Goal: Use online tool/utility: Utilize a website feature to perform a specific function

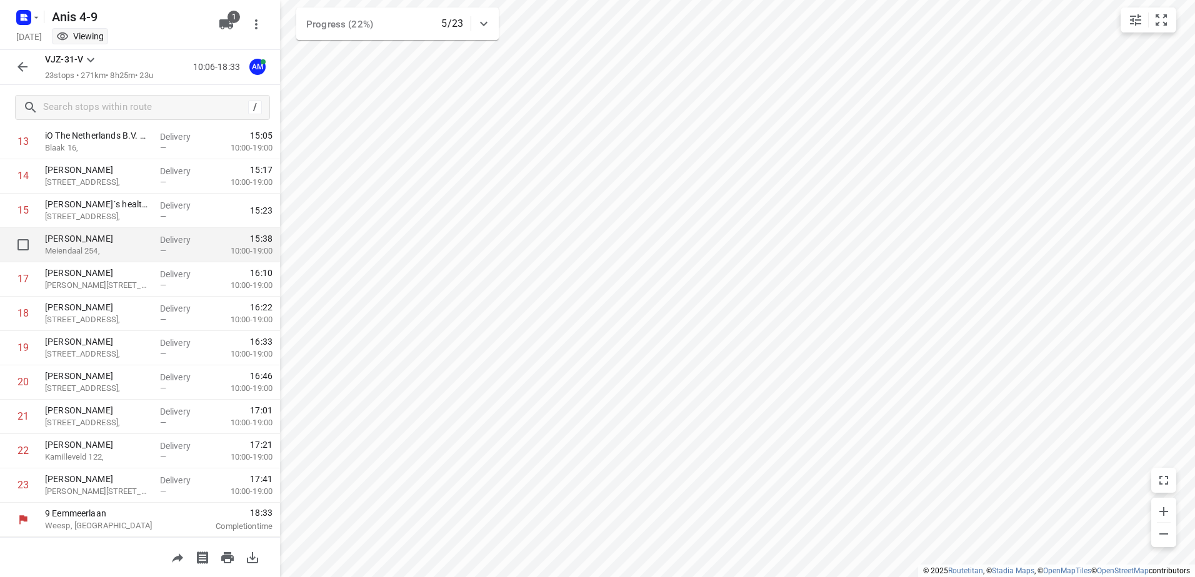
scroll to position [14, 0]
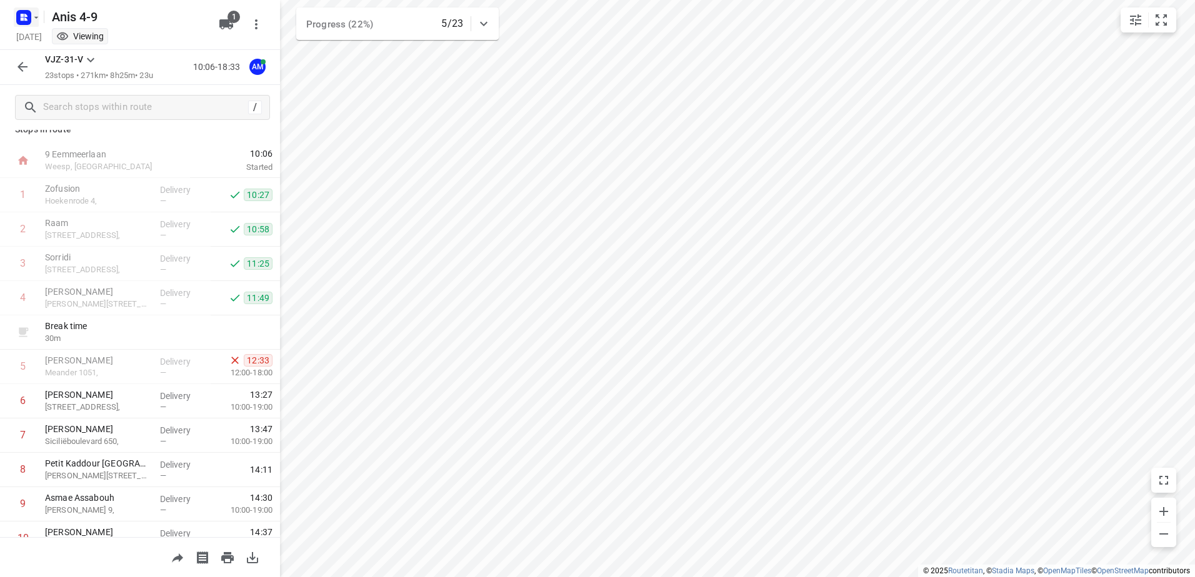
click at [26, 14] on icon "button" at bounding box center [25, 15] width 3 height 3
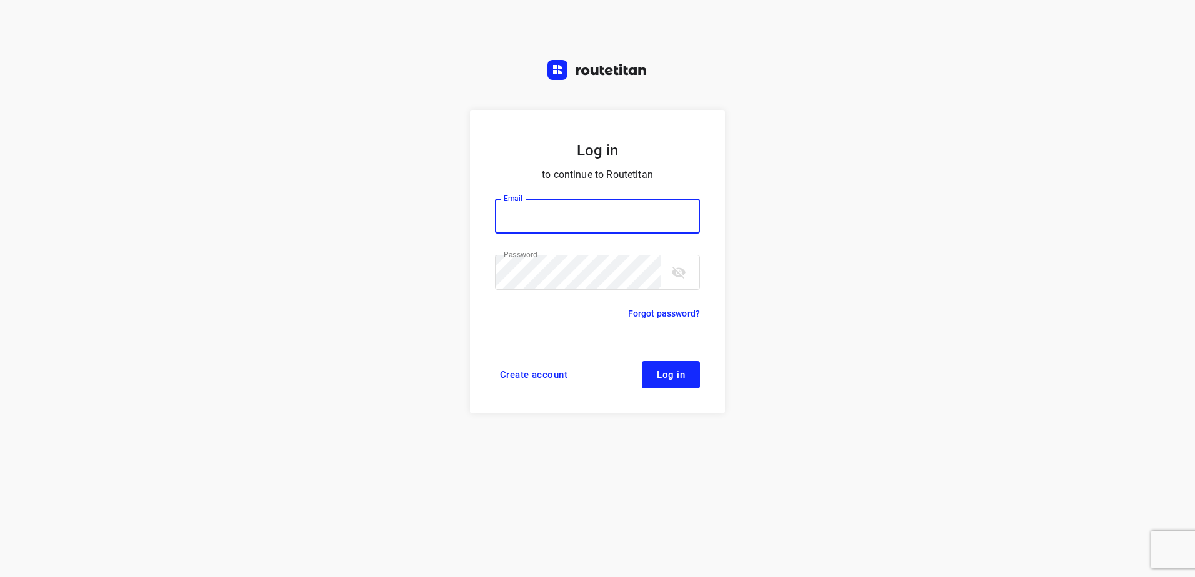
type input "[EMAIL_ADDRESS][DOMAIN_NAME]"
click at [641, 368] on div "Create account Log in" at bounding box center [597, 374] width 205 height 27
click at [667, 368] on button "Log in" at bounding box center [671, 374] width 58 height 27
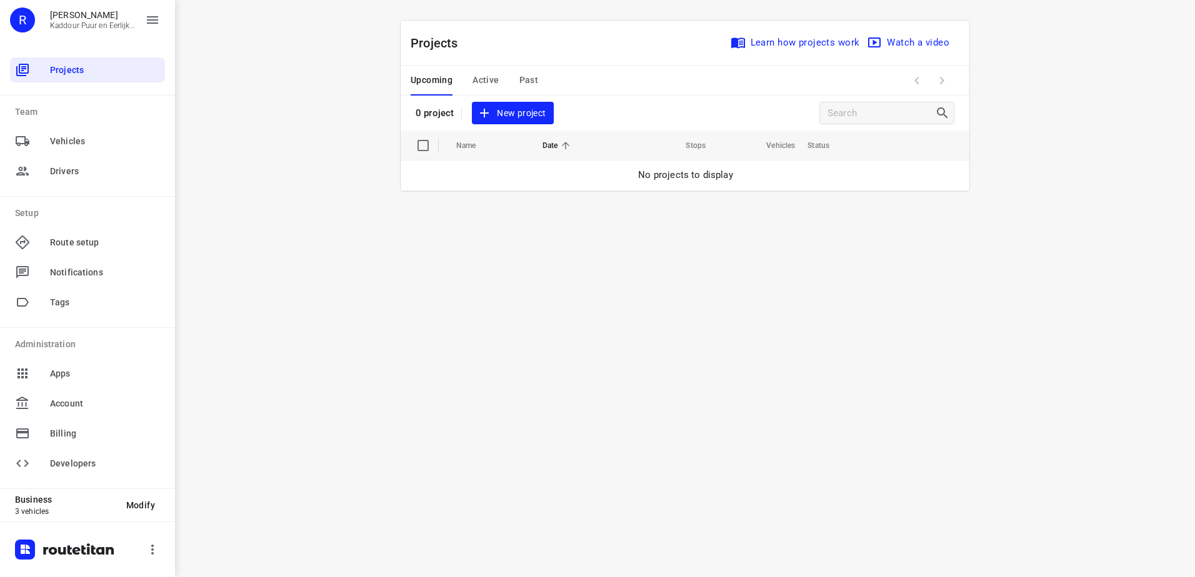
click at [478, 71] on button "Active" at bounding box center [485, 81] width 26 height 30
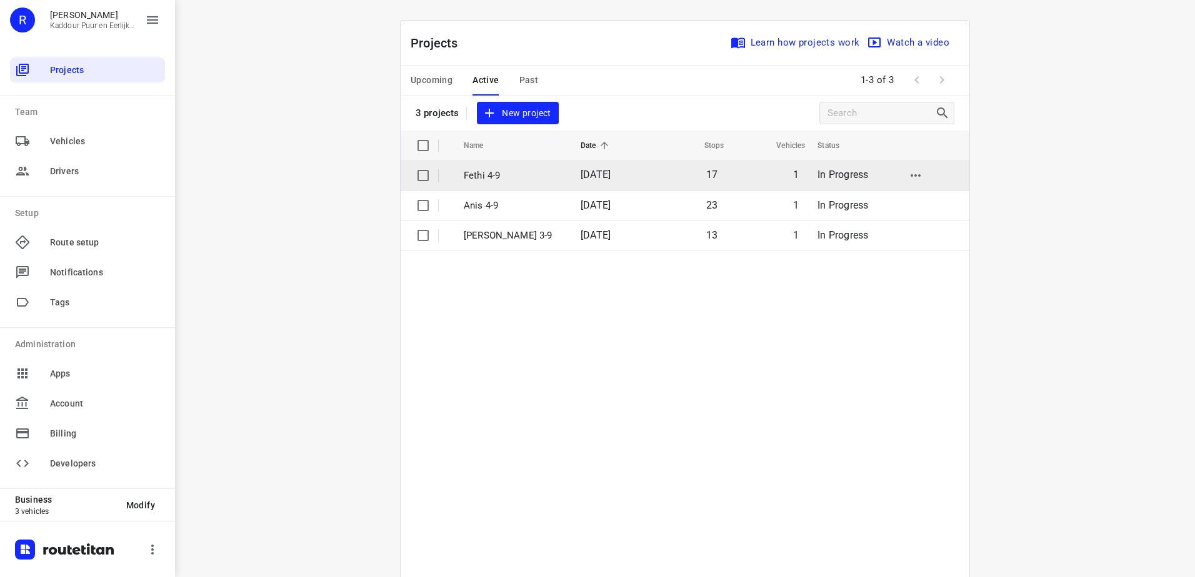
click at [514, 169] on p "Fethi 4-9" at bounding box center [513, 176] width 98 height 14
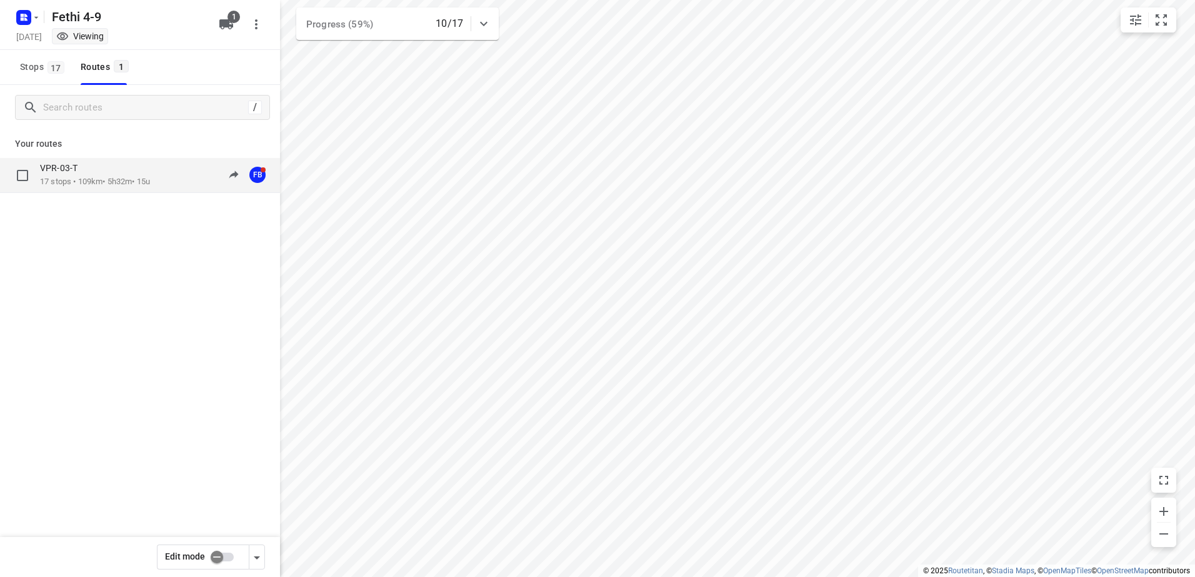
click at [134, 172] on div "VPR-03-T" at bounding box center [95, 169] width 110 height 14
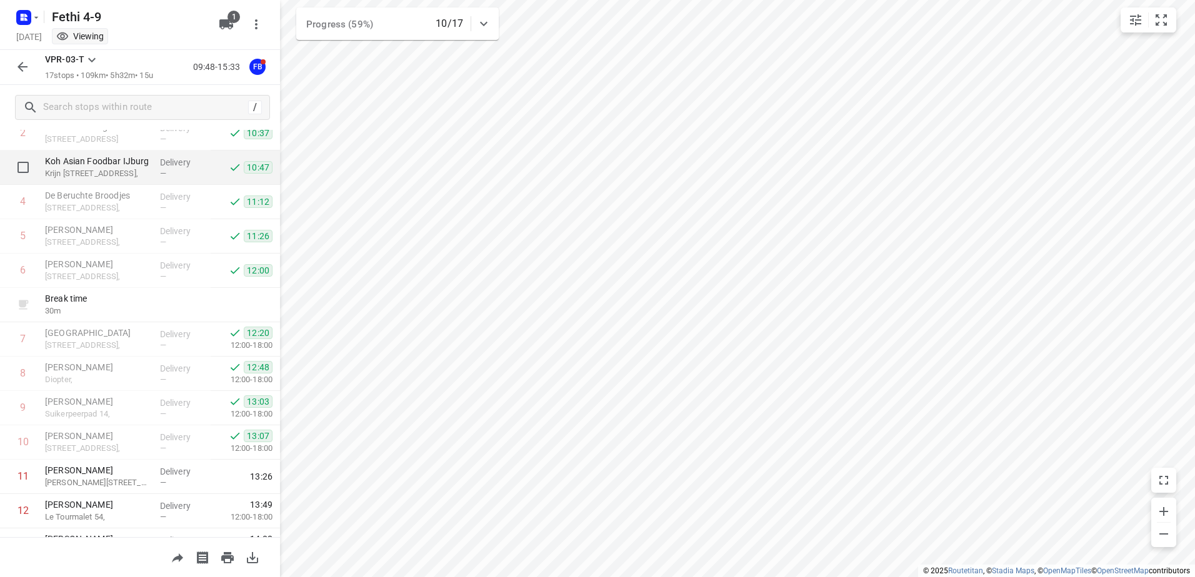
scroll to position [308, 0]
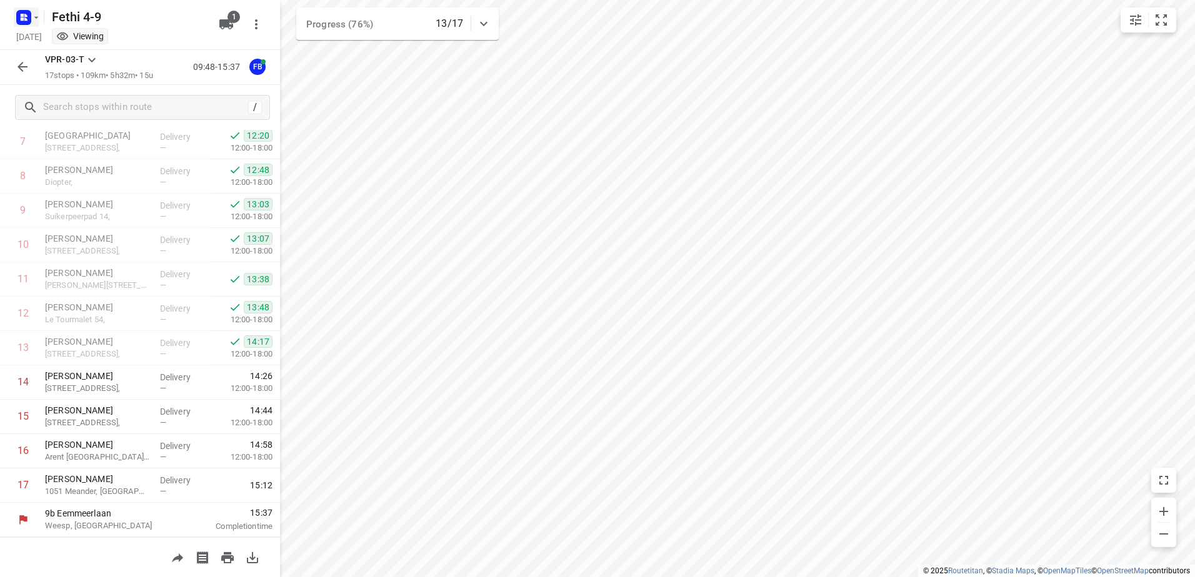
click at [22, 17] on rect "button" at bounding box center [23, 17] width 15 height 15
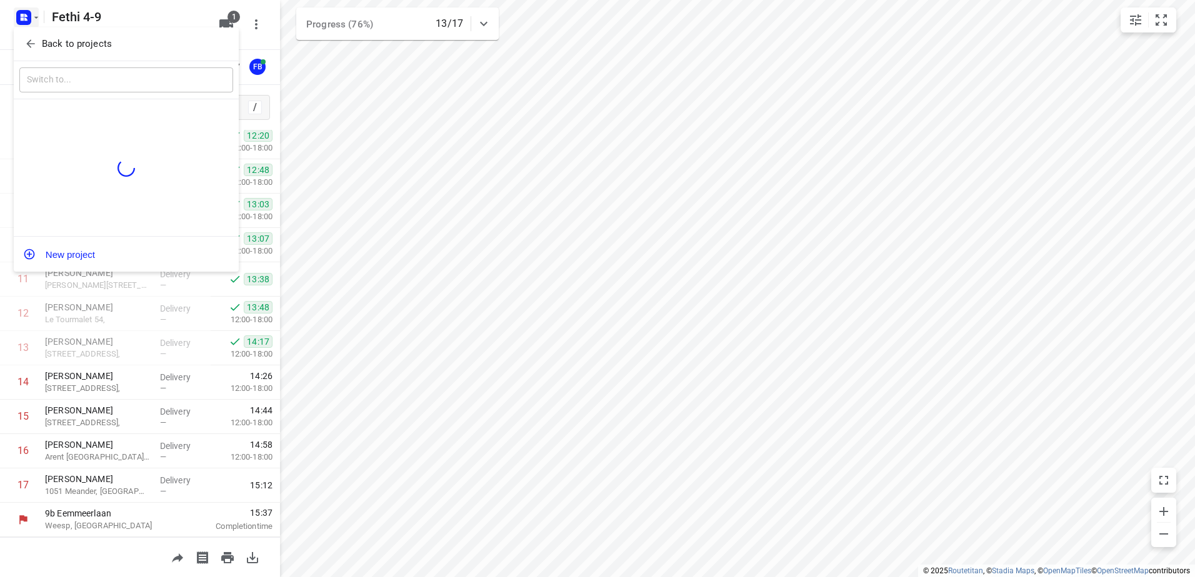
click at [611, 276] on div at bounding box center [597, 288] width 1195 height 577
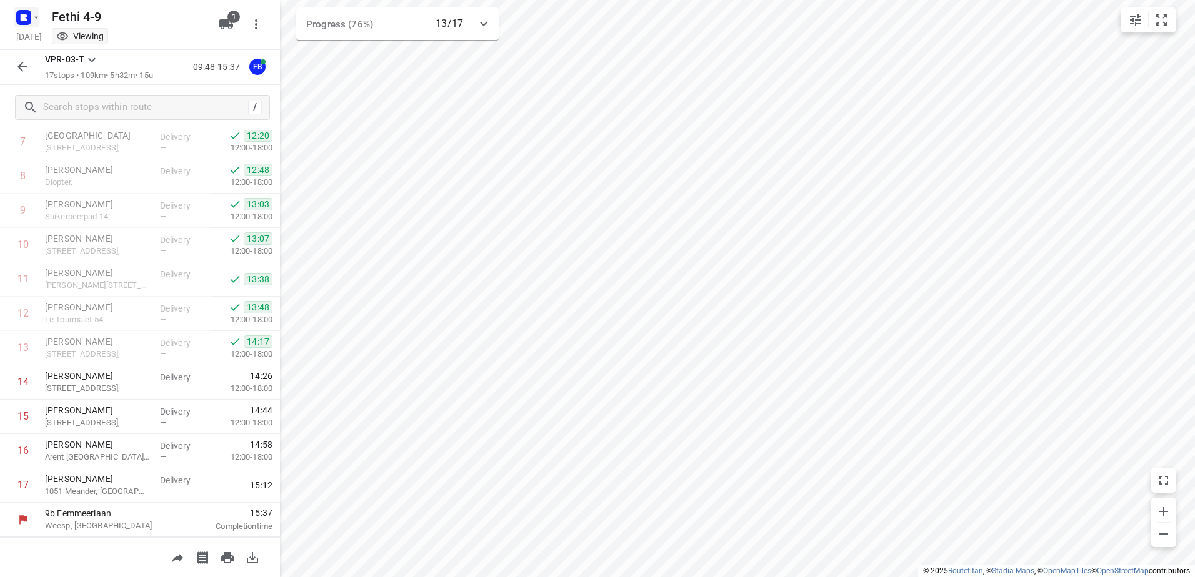
click at [29, 17] on rect "button" at bounding box center [23, 17] width 15 height 15
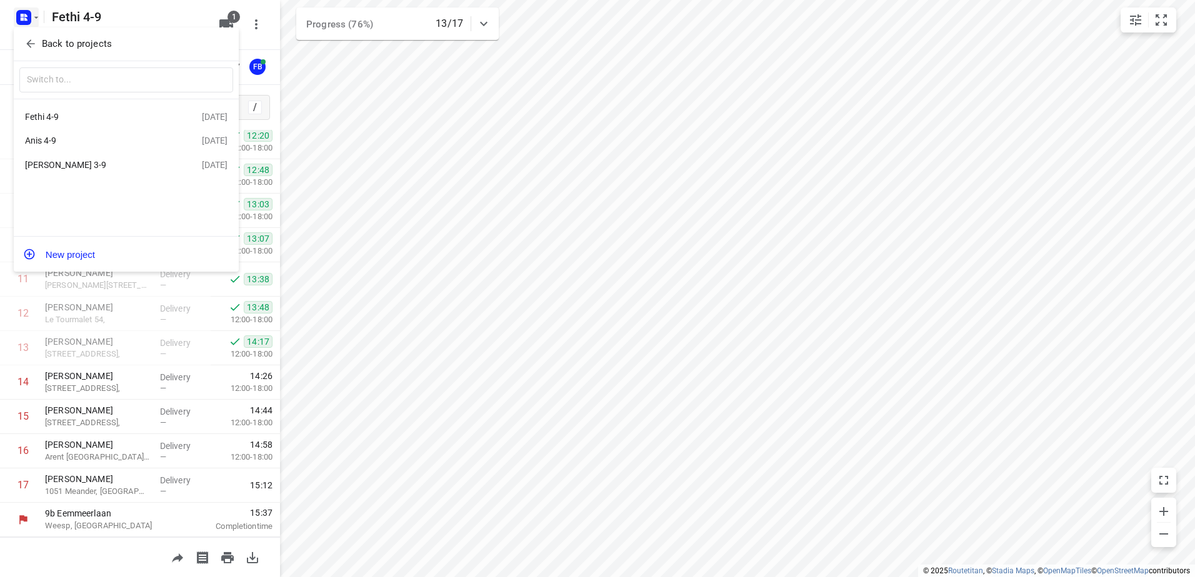
click at [123, 139] on div "Anis 4-9" at bounding box center [97, 141] width 144 height 10
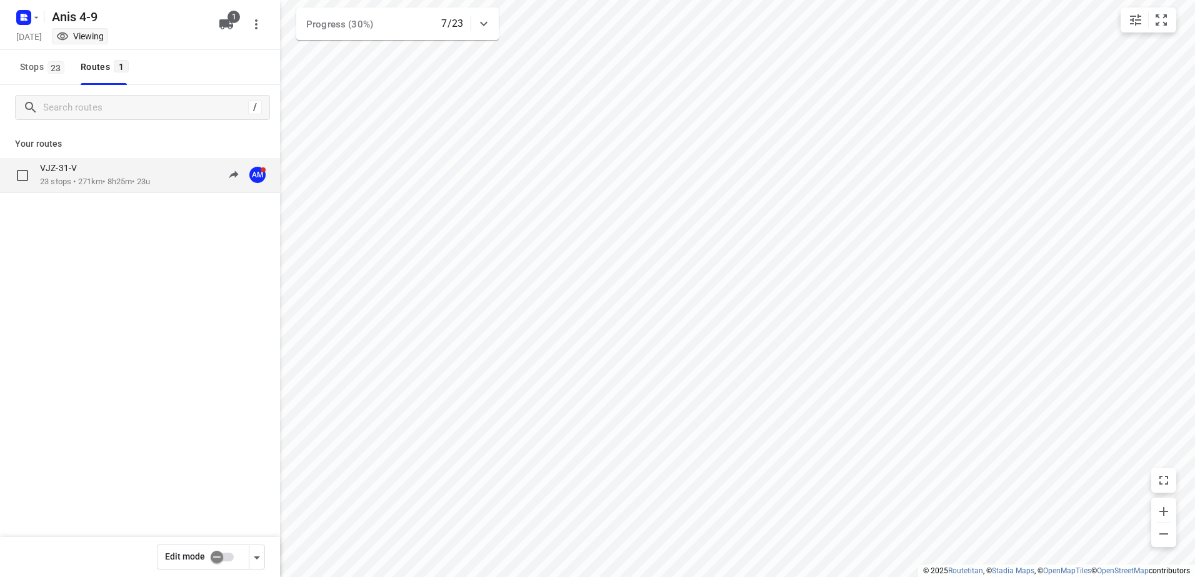
click at [88, 186] on p "23 stops • 271km • 8h25m • 23u" at bounding box center [95, 182] width 110 height 12
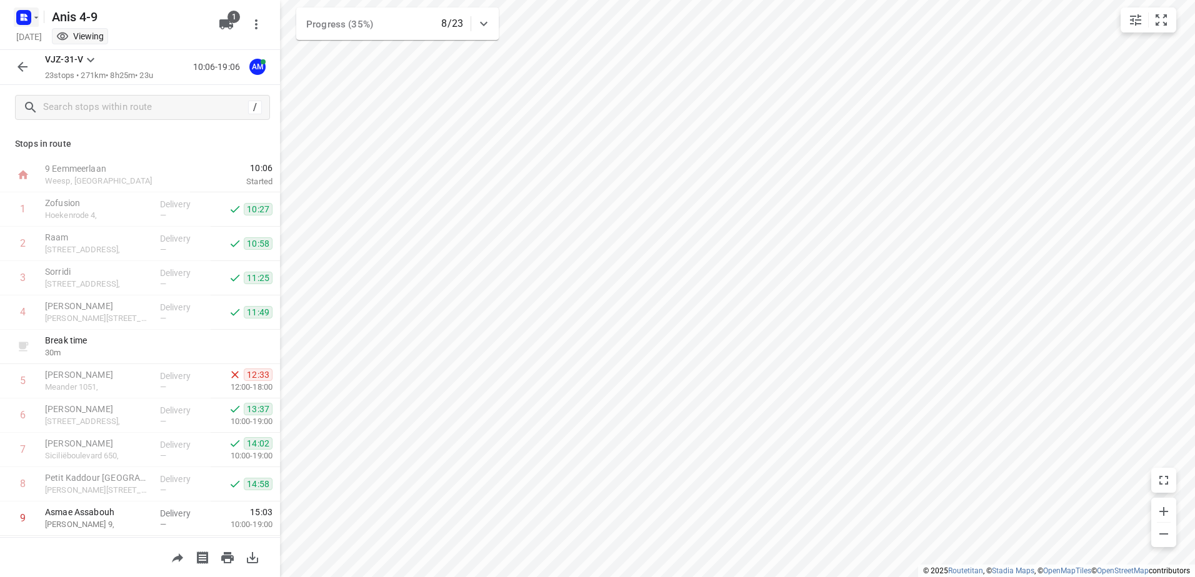
click at [31, 13] on icon "button" at bounding box center [36, 17] width 10 height 10
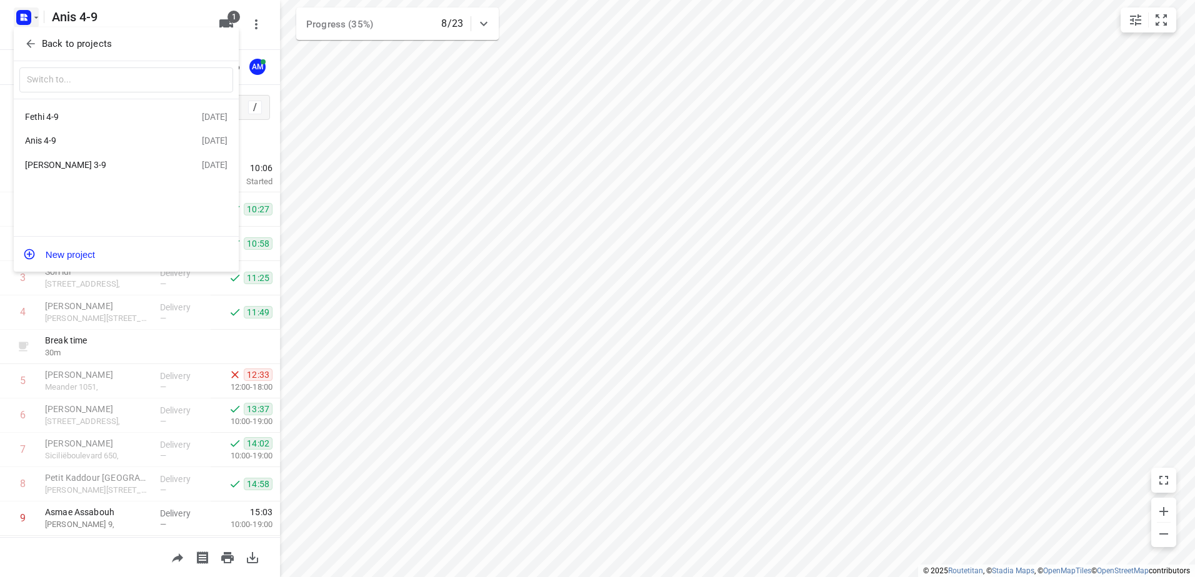
click at [92, 123] on div "Fethi 4-9" at bounding box center [113, 116] width 177 height 15
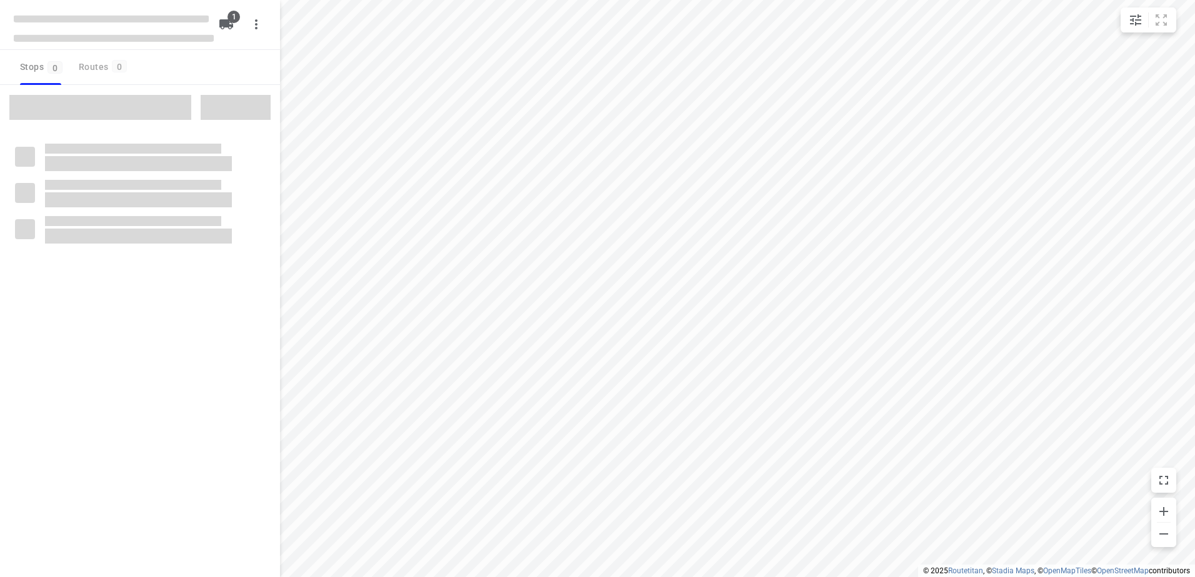
type input "distance"
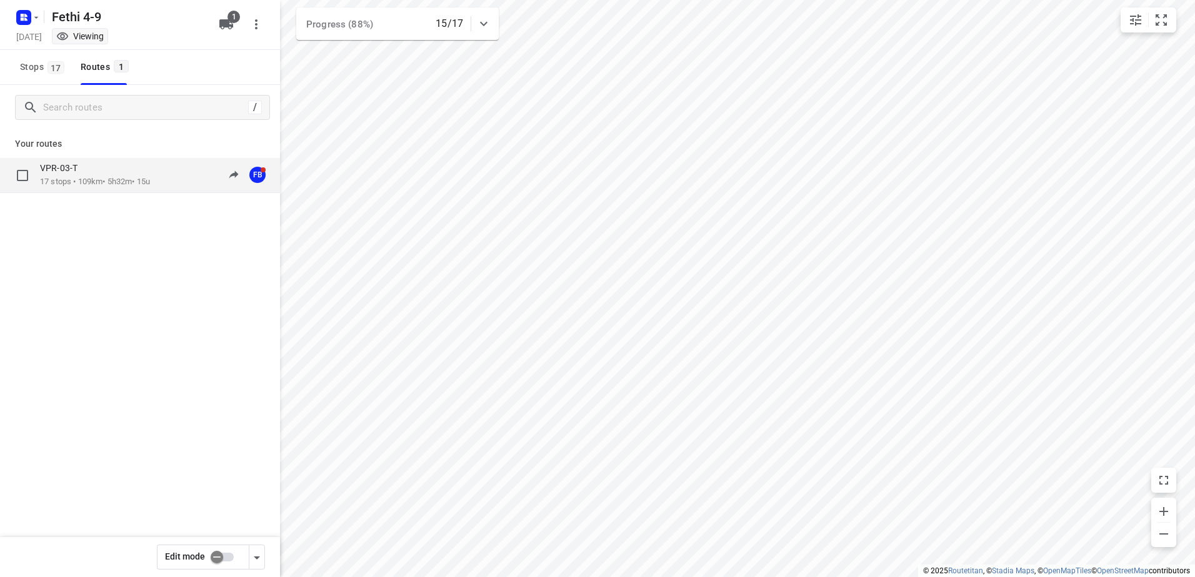
click at [124, 181] on p "17 stops • 109km • 5h32m • 15u" at bounding box center [95, 182] width 110 height 12
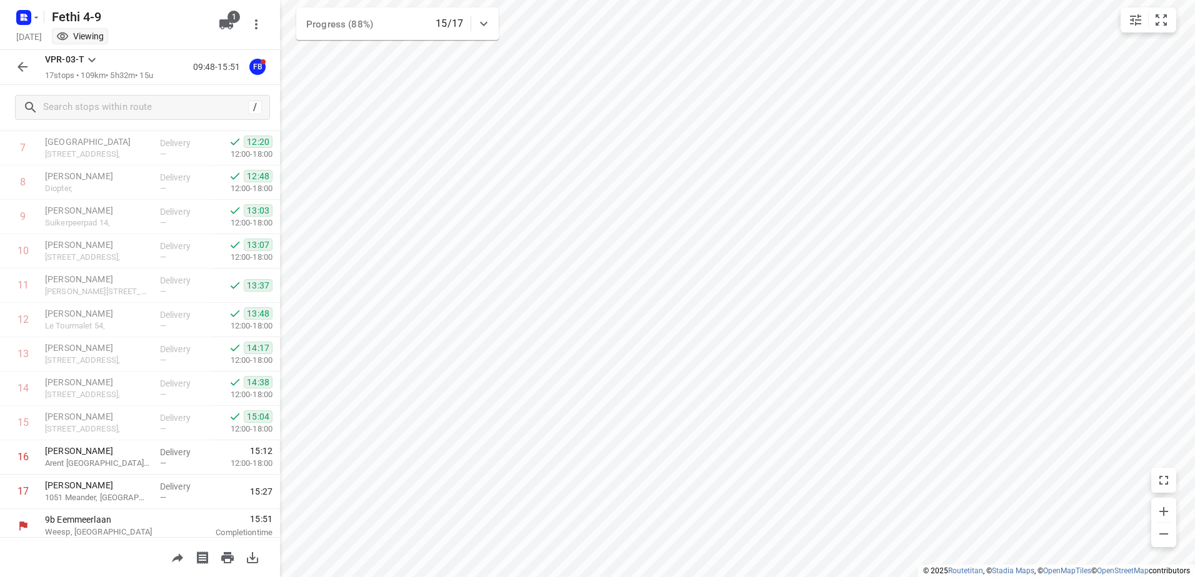
scroll to position [308, 0]
